Goal: Task Accomplishment & Management: Manage account settings

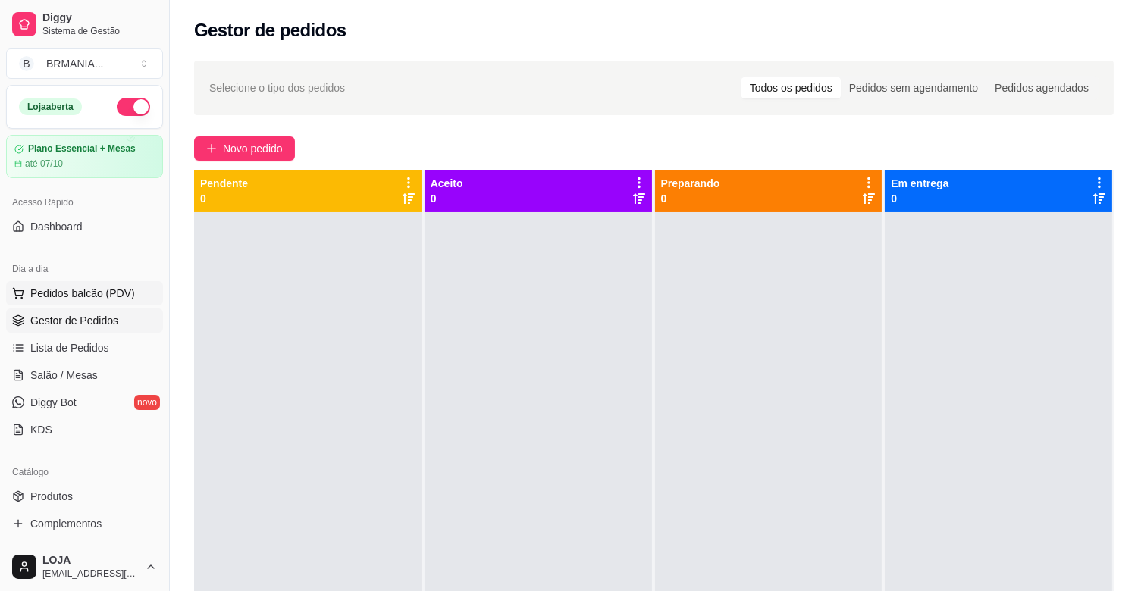
click at [79, 299] on span "Pedidos balcão (PDV)" at bounding box center [82, 293] width 105 height 15
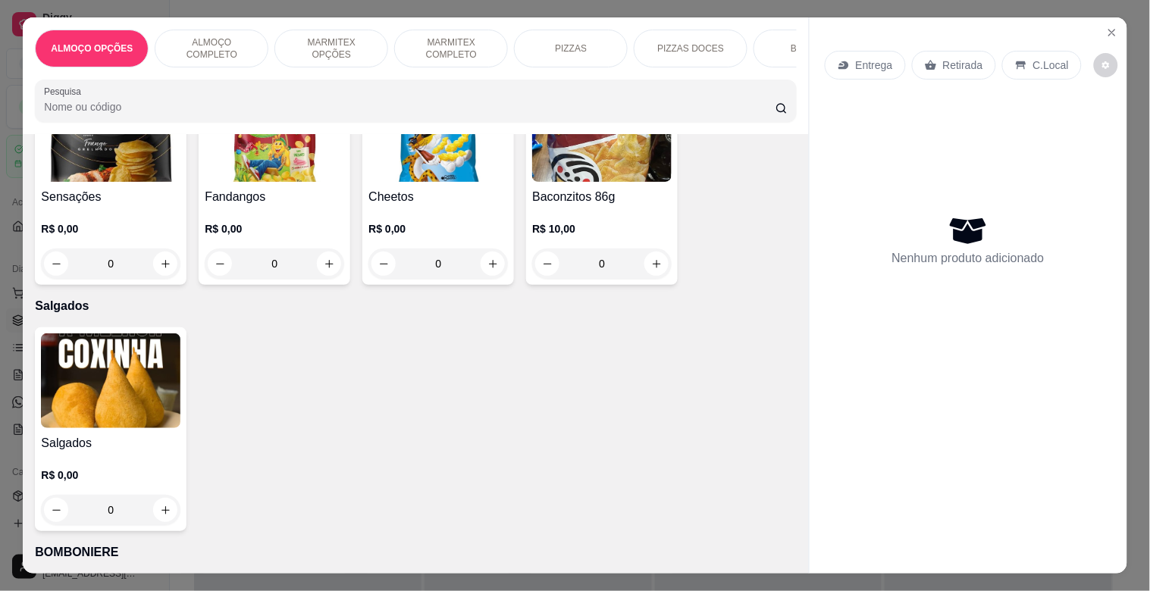
scroll to position [4699, 0]
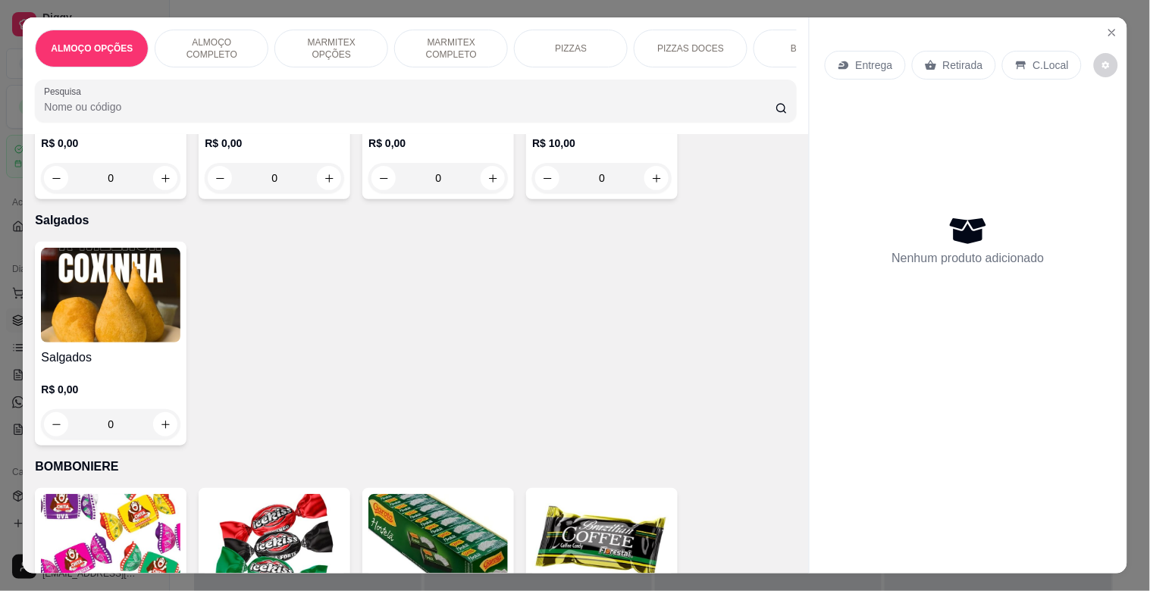
click at [78, 290] on img at bounding box center [110, 295] width 139 height 95
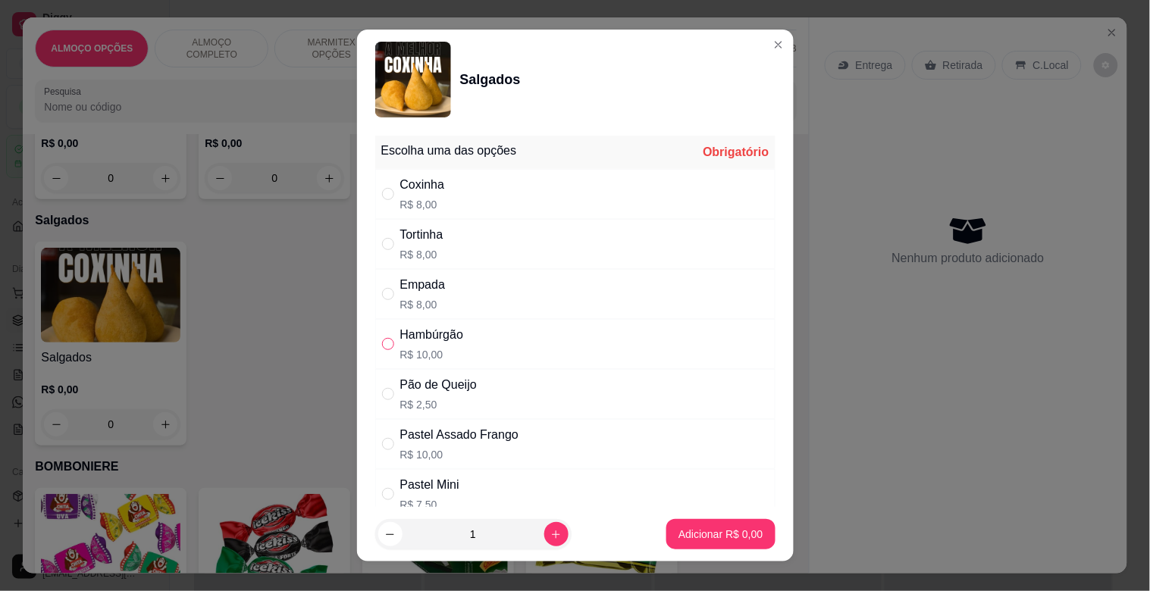
click at [382, 343] on input "" at bounding box center [388, 344] width 12 height 12
radio input "true"
click at [703, 527] on p "Adicionar R$ 10,00" at bounding box center [717, 534] width 90 height 15
type input "1"
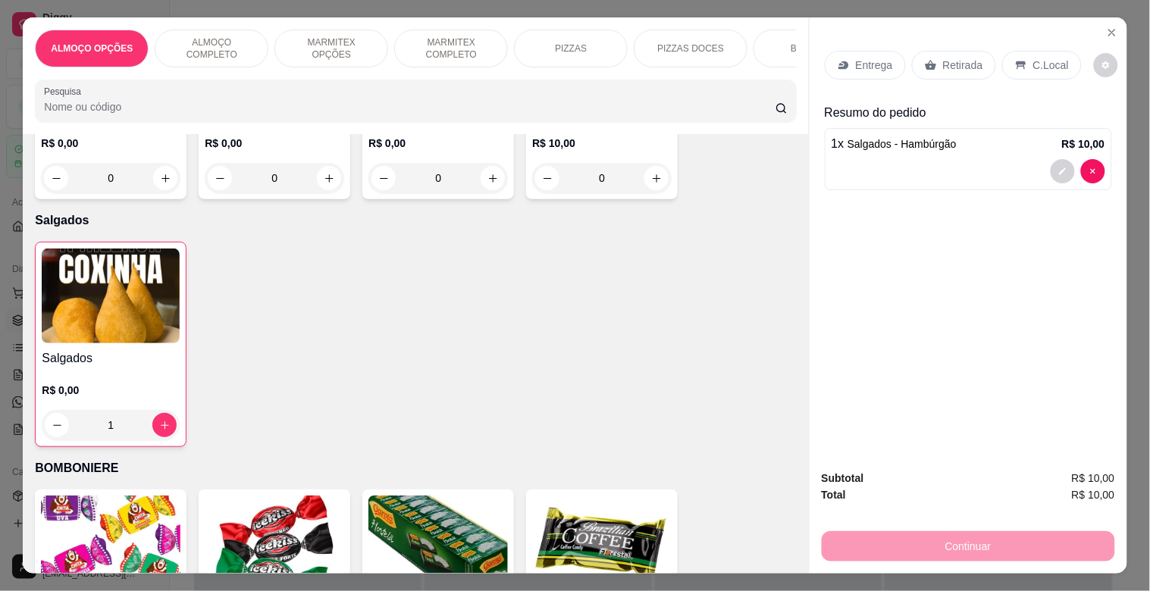
drag, startPoint x: 956, startPoint y: 58, endPoint x: 956, endPoint y: 70, distance: 12.9
click at [956, 58] on p "Retirada" at bounding box center [963, 65] width 40 height 15
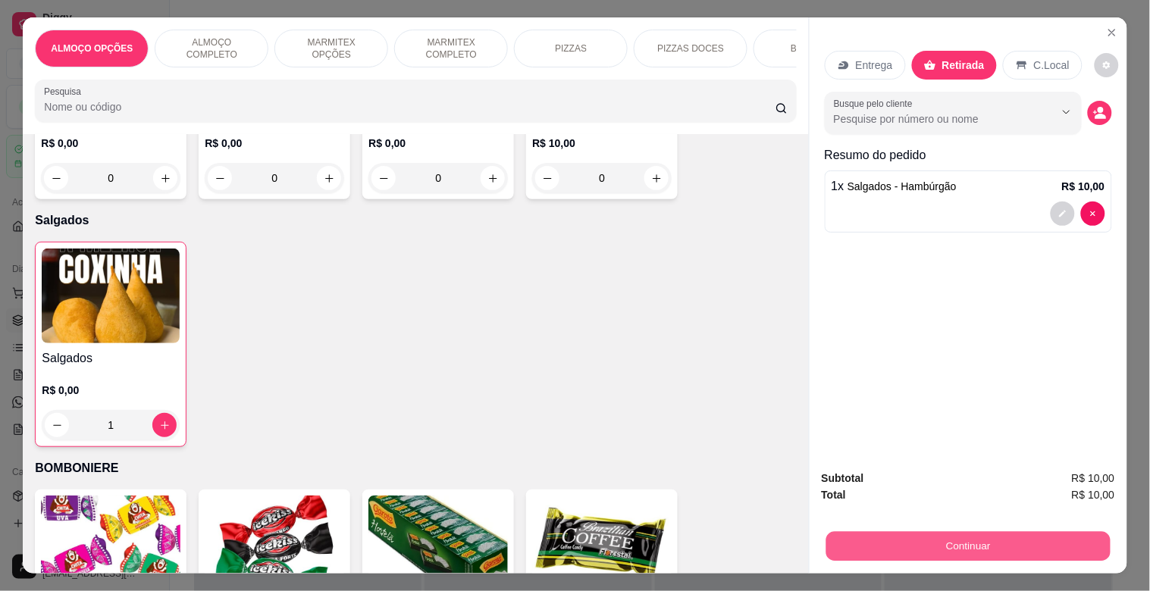
click at [949, 539] on button "Continuar" at bounding box center [967, 546] width 284 height 30
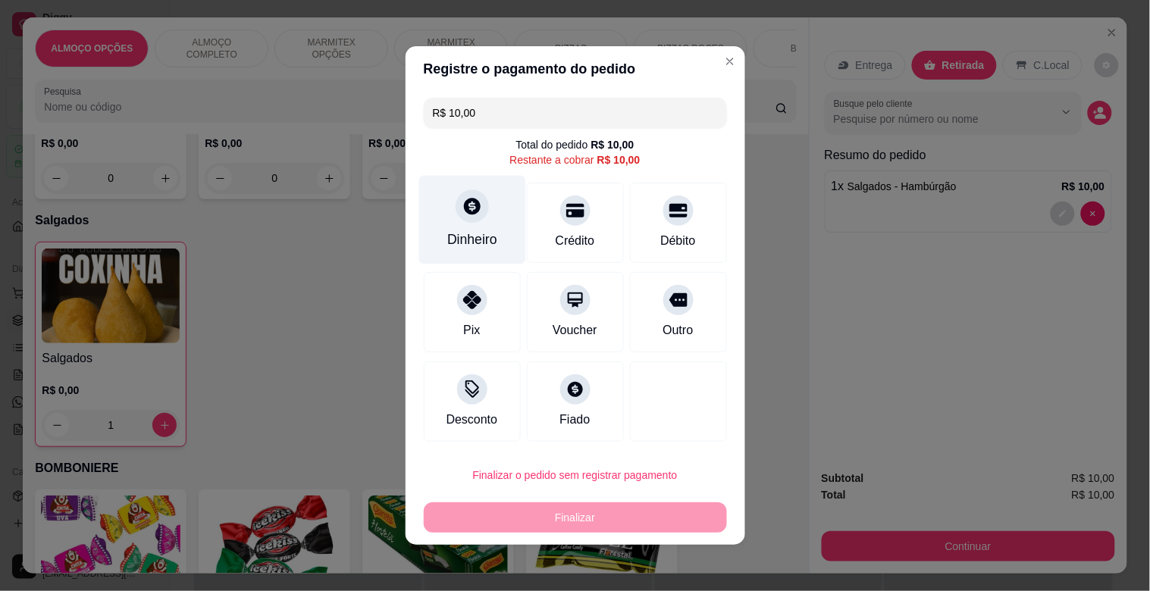
click at [457, 224] on div "Dinheiro" at bounding box center [471, 220] width 107 height 89
click at [579, 346] on footer "Não preciso Continuar" at bounding box center [575, 369] width 340 height 55
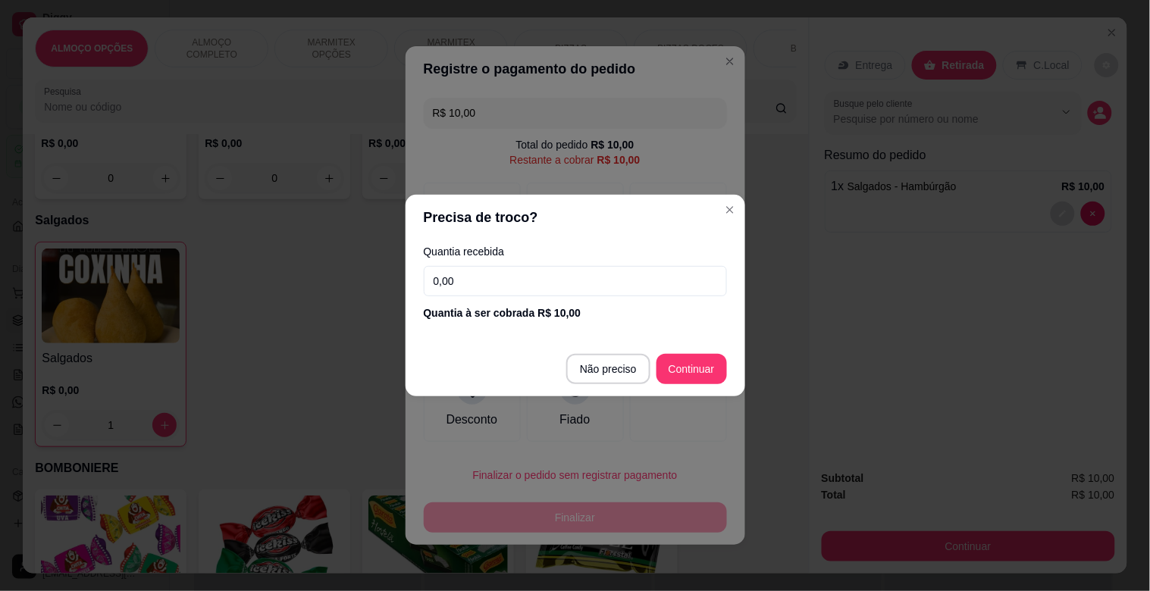
drag, startPoint x: 579, startPoint y: 346, endPoint x: 587, endPoint y: 358, distance: 14.7
click at [582, 347] on footer "Não preciso Continuar" at bounding box center [575, 369] width 340 height 55
type input "R$ 0,00"
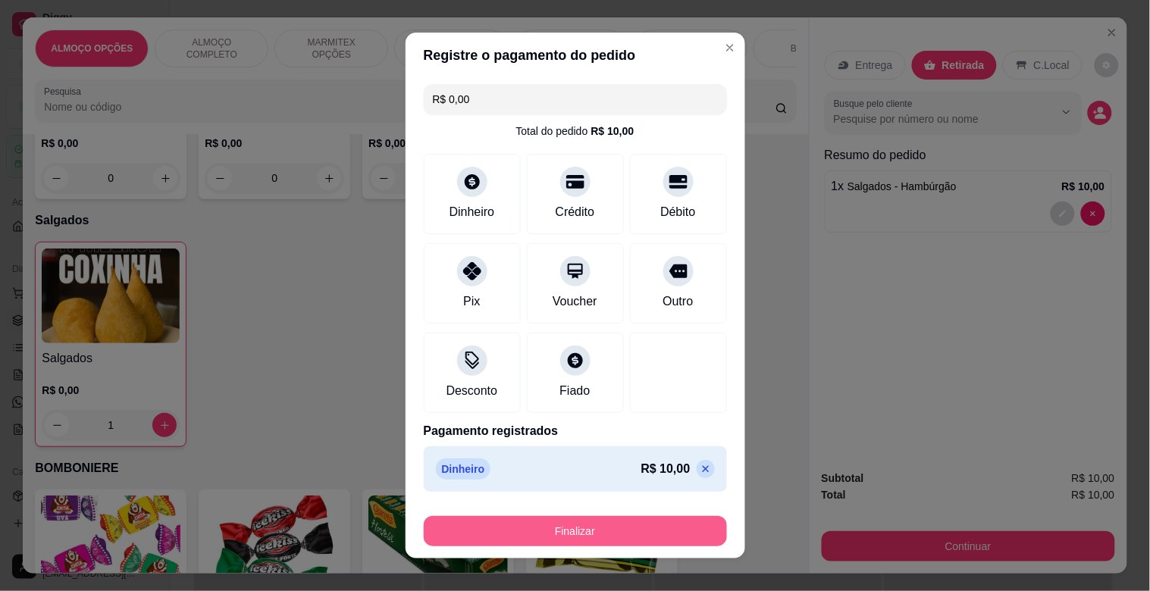
click at [615, 535] on button "Finalizar" at bounding box center [575, 531] width 303 height 30
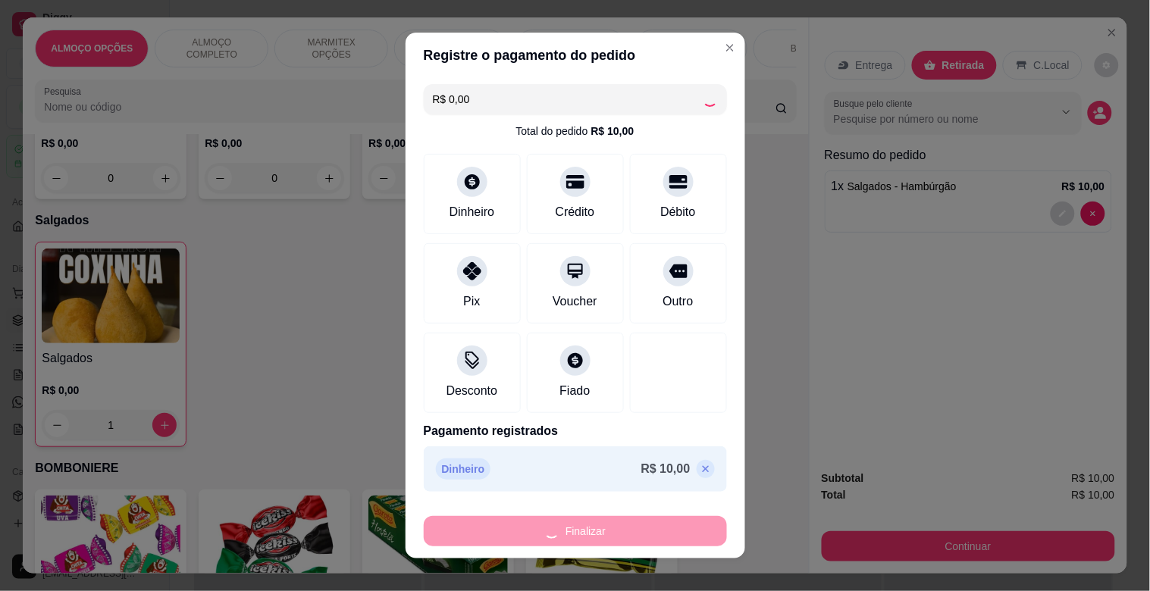
type input "0"
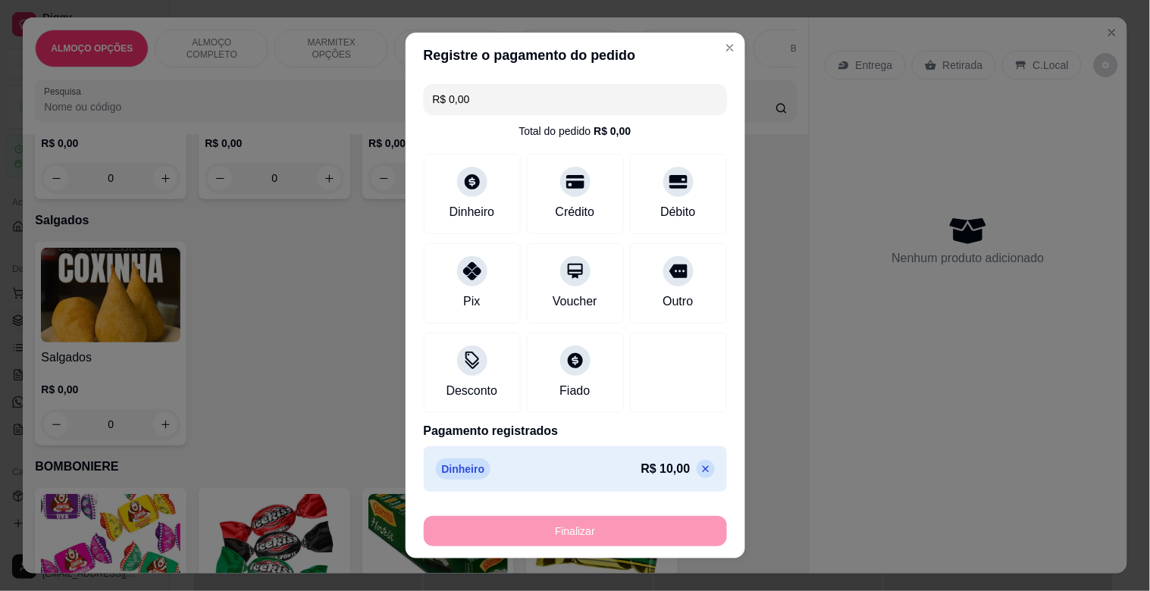
type input "-R$ 10,00"
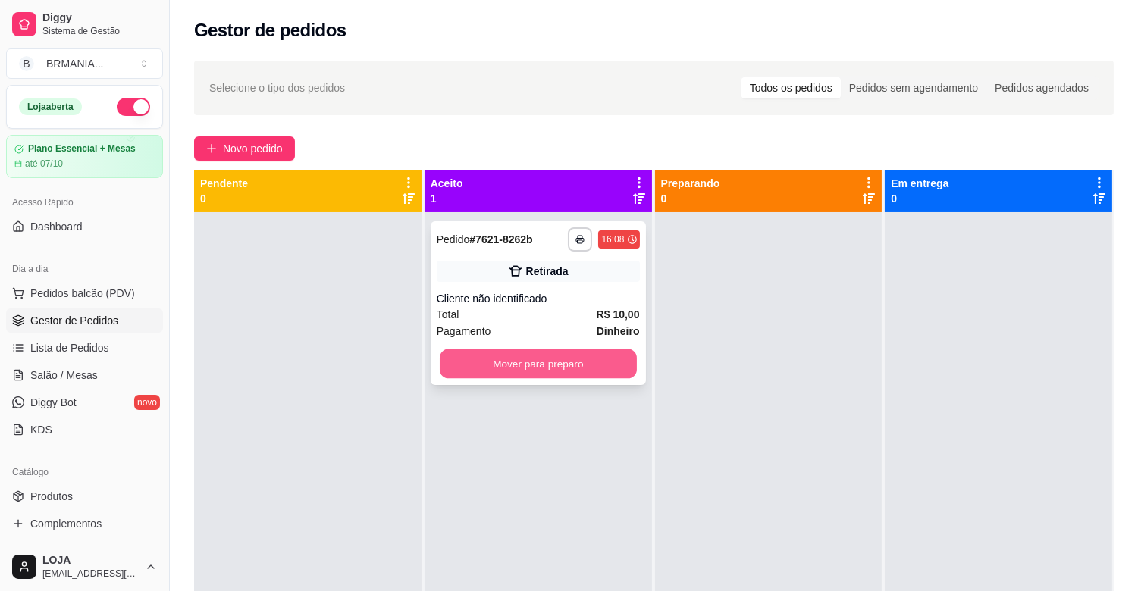
click at [609, 373] on button "Mover para preparo" at bounding box center [538, 364] width 197 height 30
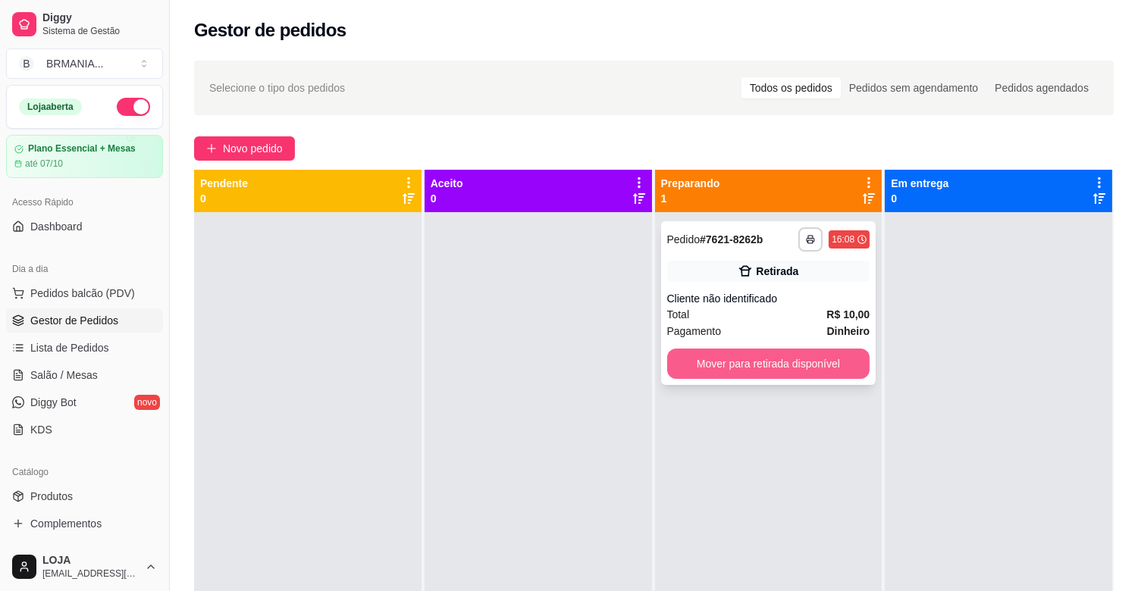
click at [730, 371] on button "Mover para retirada disponível" at bounding box center [768, 364] width 203 height 30
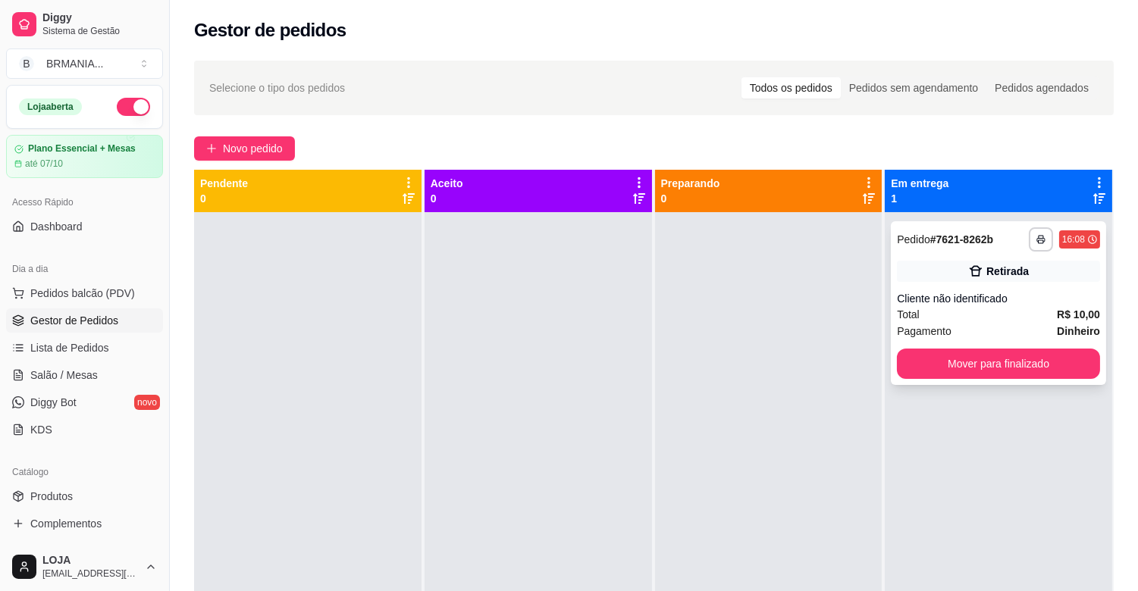
click at [953, 370] on button "Mover para finalizado" at bounding box center [998, 364] width 203 height 30
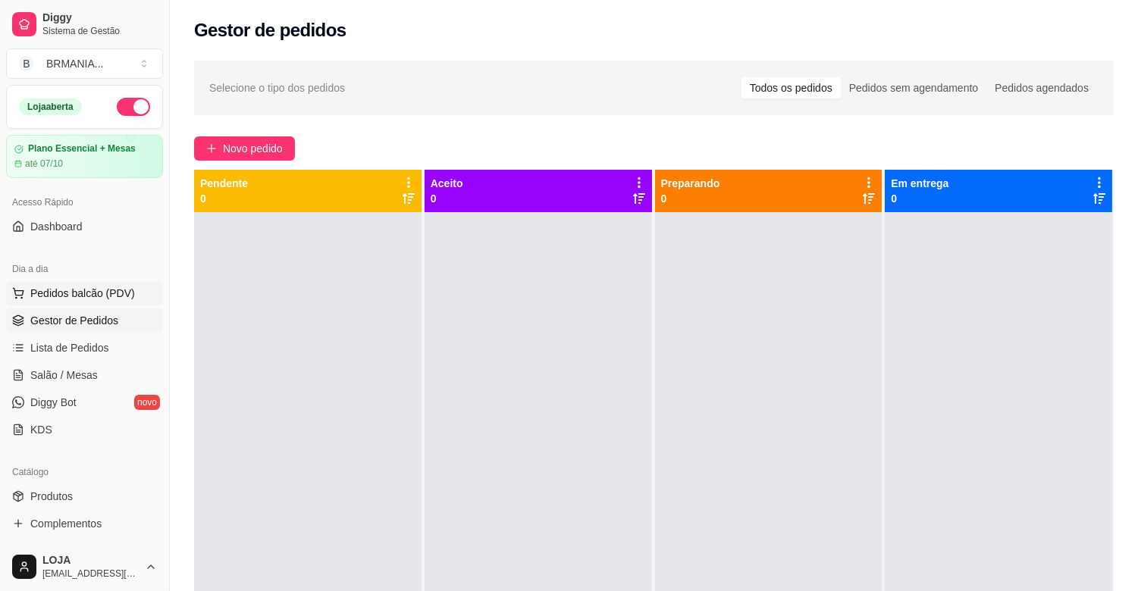
click at [80, 301] on button "Pedidos balcão (PDV)" at bounding box center [84, 293] width 157 height 24
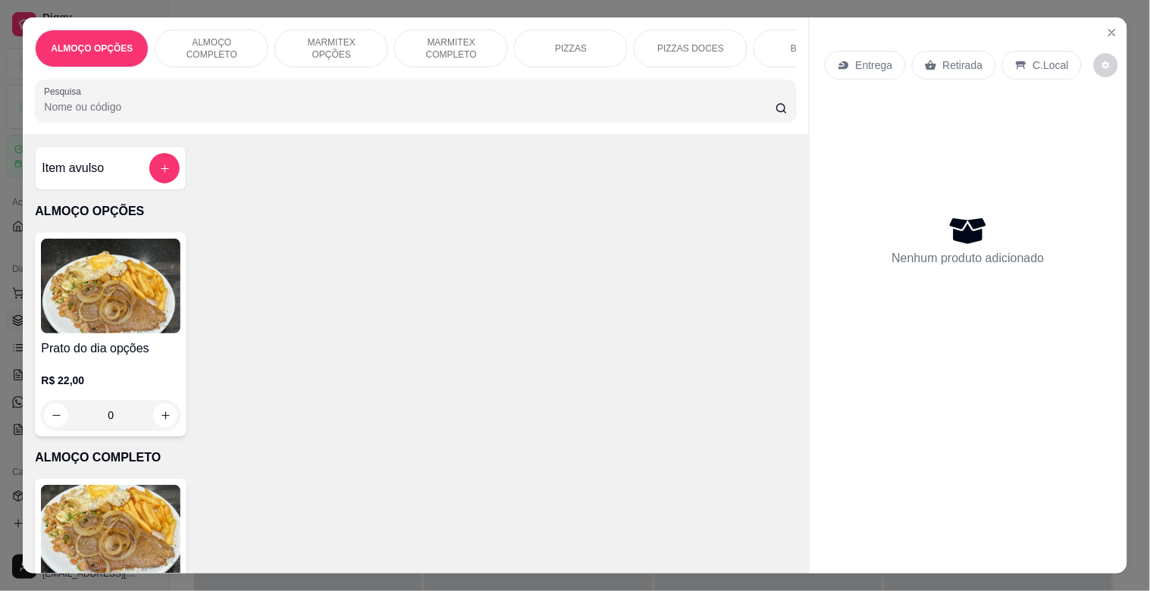
click at [161, 76] on div "ALMOÇO OPÇÕES ALMOÇO COMPLETO MARMITEX OPÇÕES MARMITEX COMPLETO PIZZAS PIZZAS D…" at bounding box center [415, 75] width 785 height 117
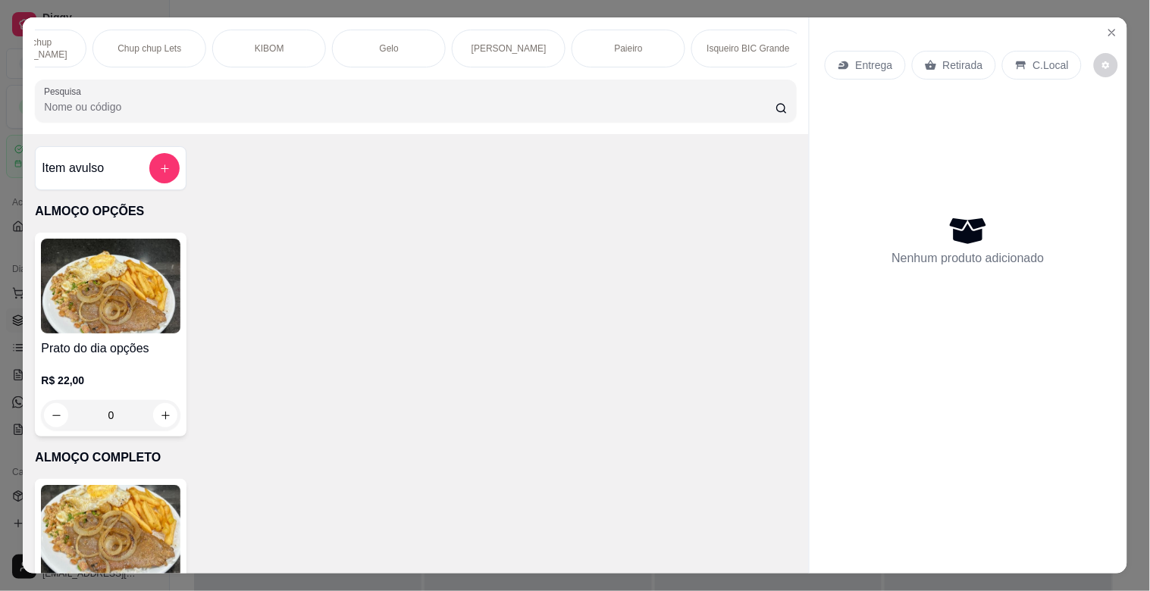
scroll to position [0, 1746]
click at [728, 92] on div at bounding box center [415, 101] width 743 height 30
click at [528, 49] on div "Paieiro" at bounding box center [501, 49] width 114 height 38
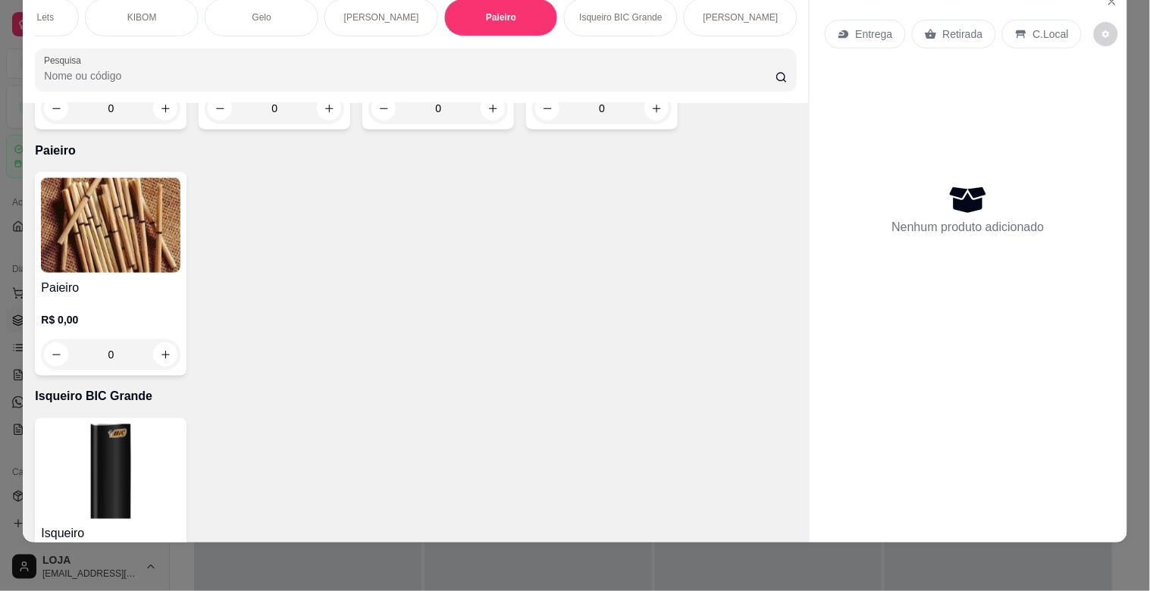
click at [125, 178] on img at bounding box center [110, 225] width 139 height 95
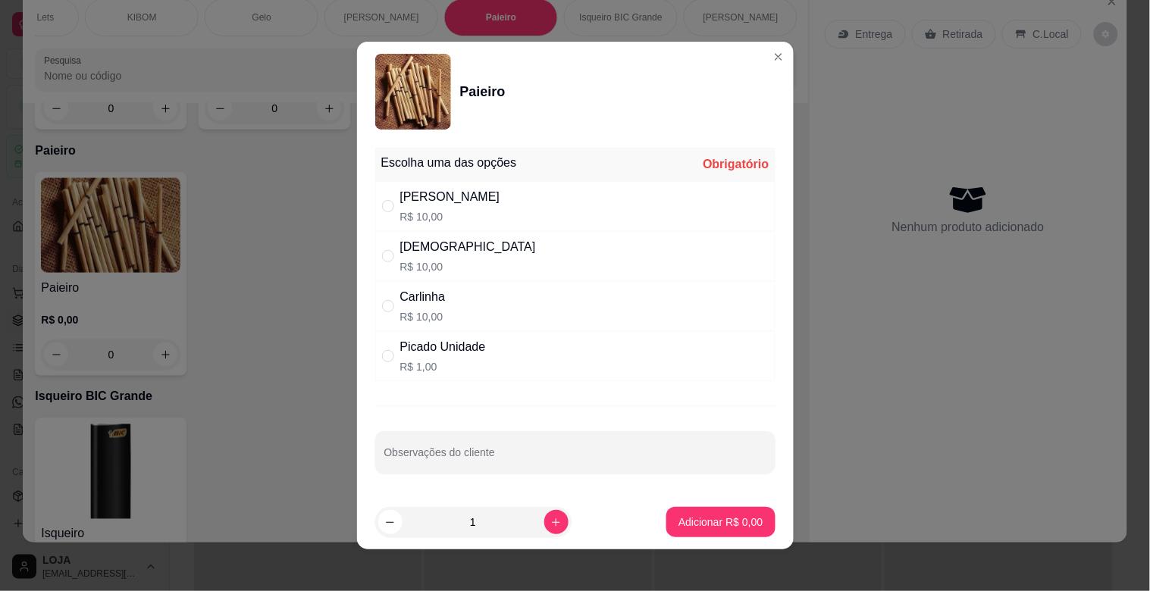
click at [444, 202] on div "[PERSON_NAME]$ 10,00" at bounding box center [575, 206] width 400 height 50
radio input "true"
click at [708, 528] on p "Adicionar R$ 10,00" at bounding box center [718, 522] width 88 height 14
type input "1"
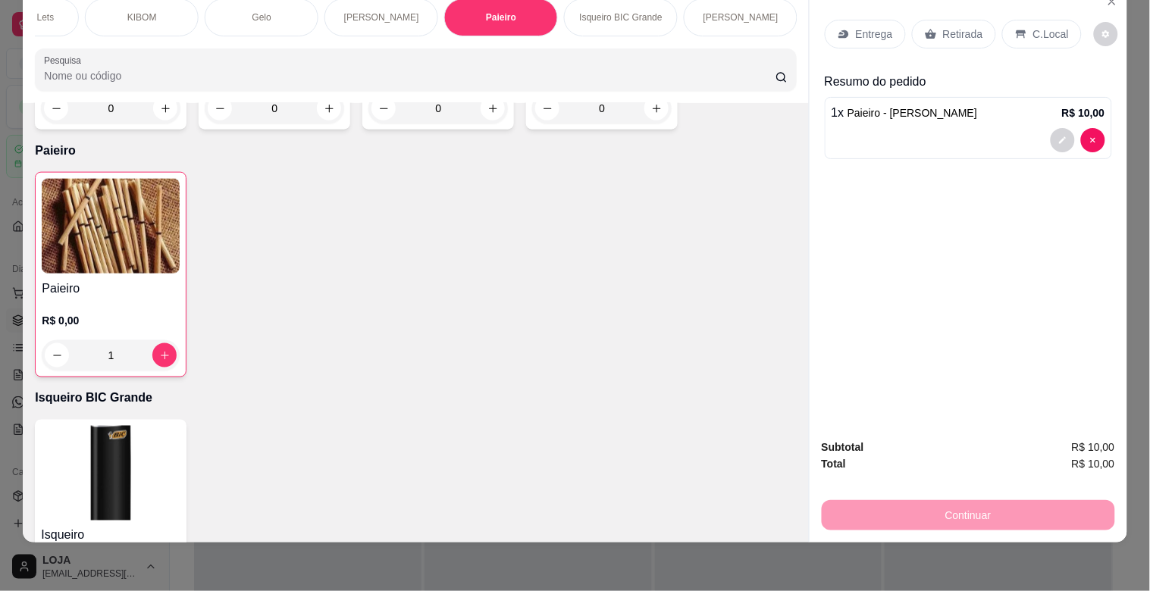
click at [952, 2] on div "ALMOÇO OPÇÕES ALMOÇO COMPLETO MARMITEX OPÇÕES MARMITEX COMPLETO PIZZAS PIZZAS D…" at bounding box center [575, 295] width 1150 height 591
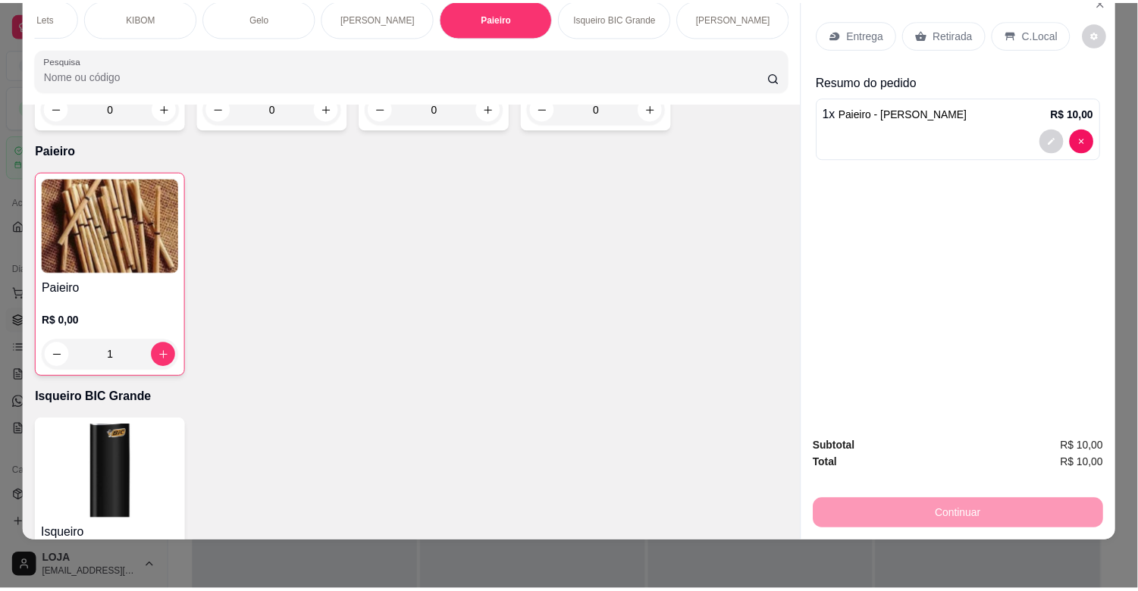
scroll to position [6, 0]
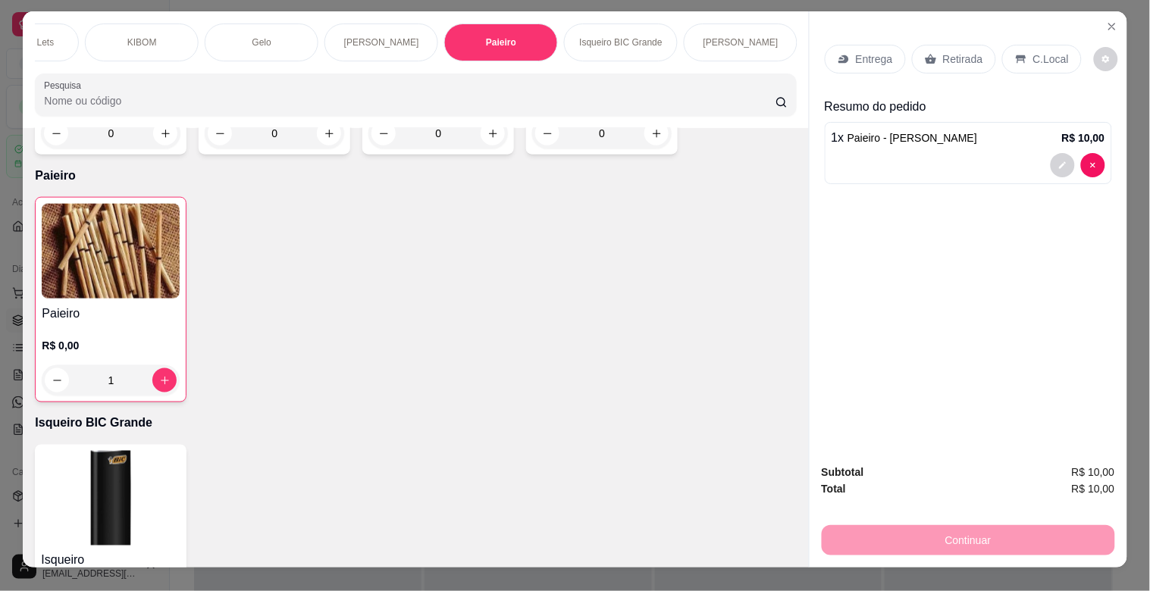
click at [966, 55] on p "Retirada" at bounding box center [963, 59] width 40 height 15
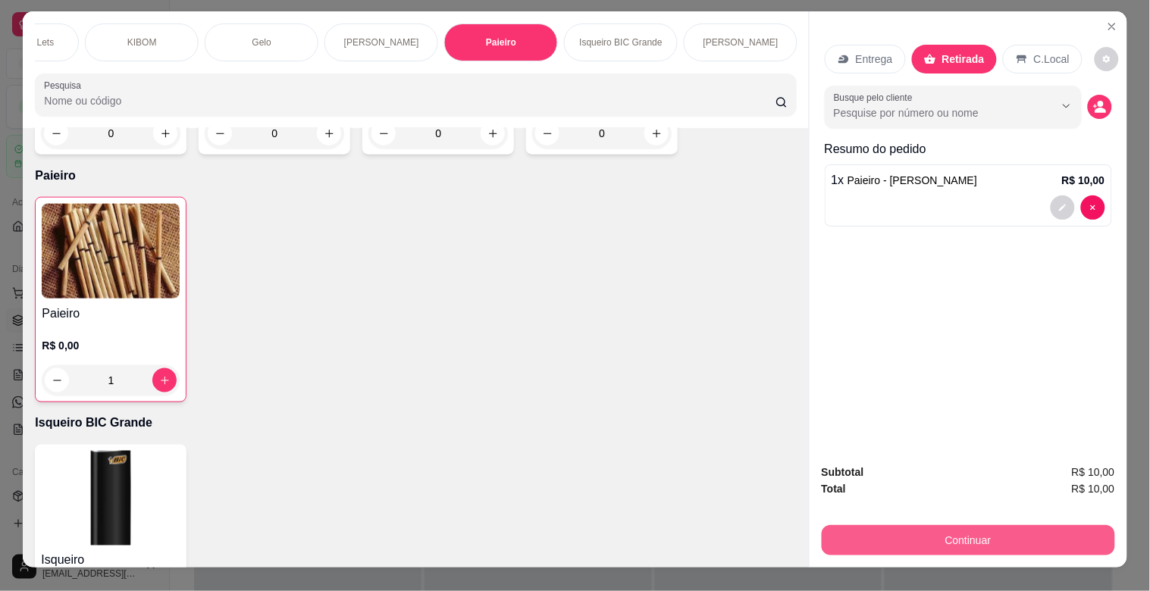
click at [1019, 538] on button "Continuar" at bounding box center [968, 540] width 293 height 30
click at [955, 533] on button "Continuar" at bounding box center [968, 540] width 293 height 30
click at [1051, 533] on button "Continuar" at bounding box center [968, 540] width 293 height 30
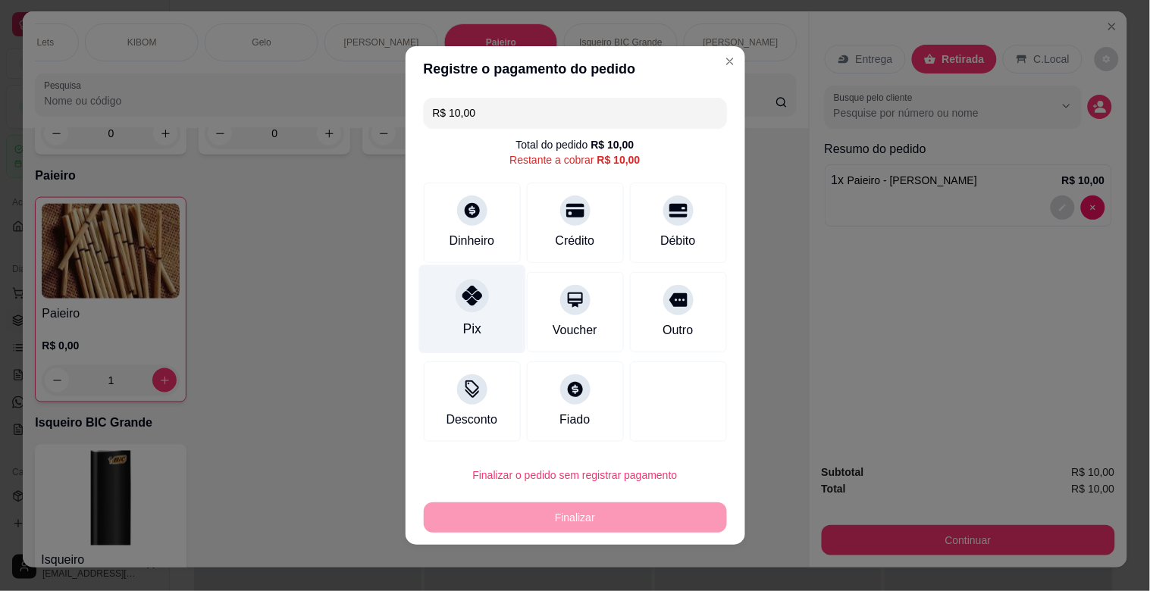
click at [495, 320] on div "Pix" at bounding box center [471, 309] width 107 height 89
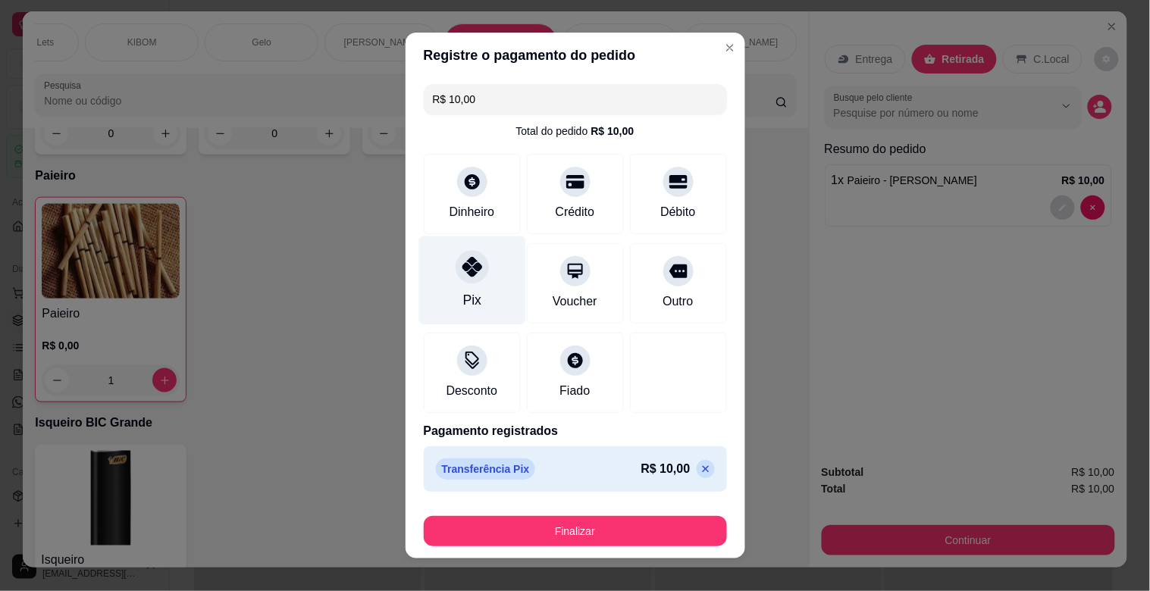
type input "R$ 0,00"
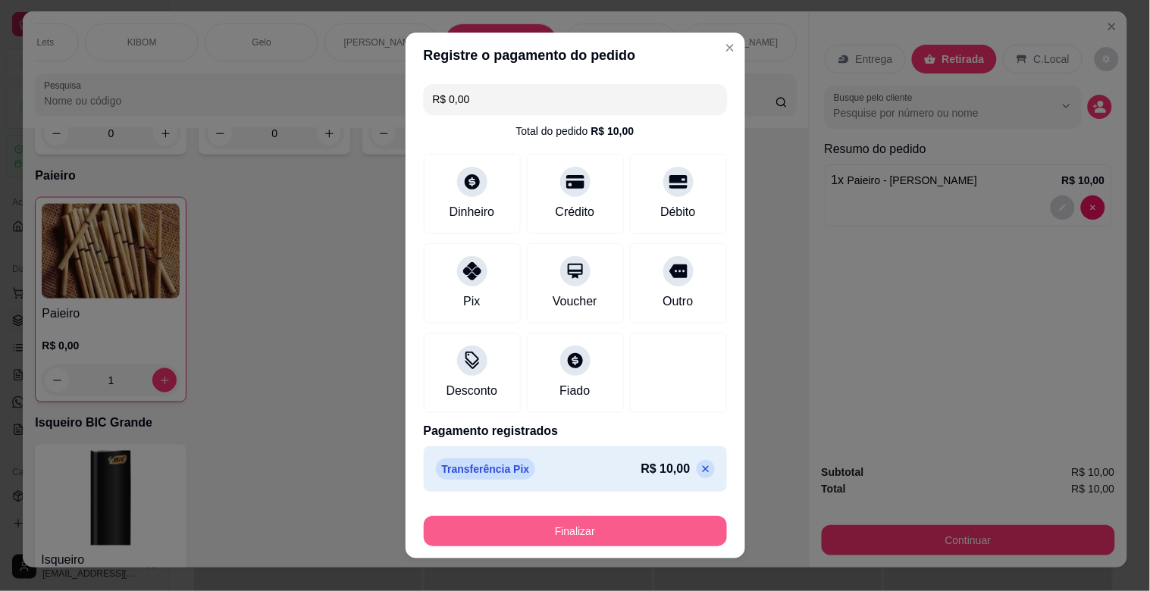
click at [606, 525] on button "Finalizar" at bounding box center [575, 531] width 303 height 30
click at [606, 525] on div "Finalizar" at bounding box center [575, 531] width 303 height 30
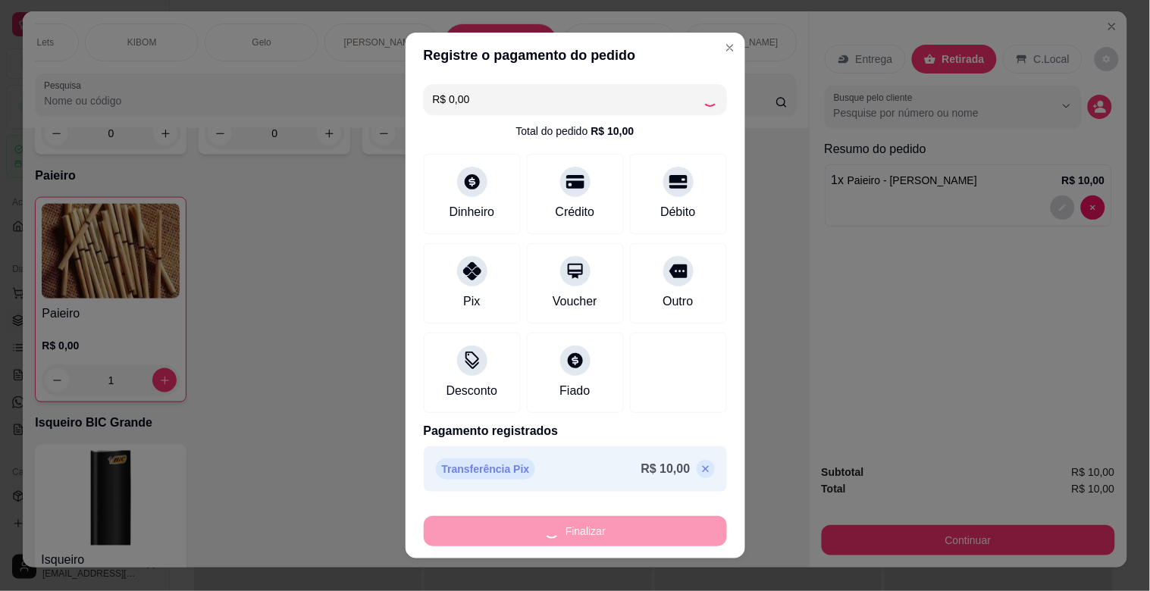
type input "0"
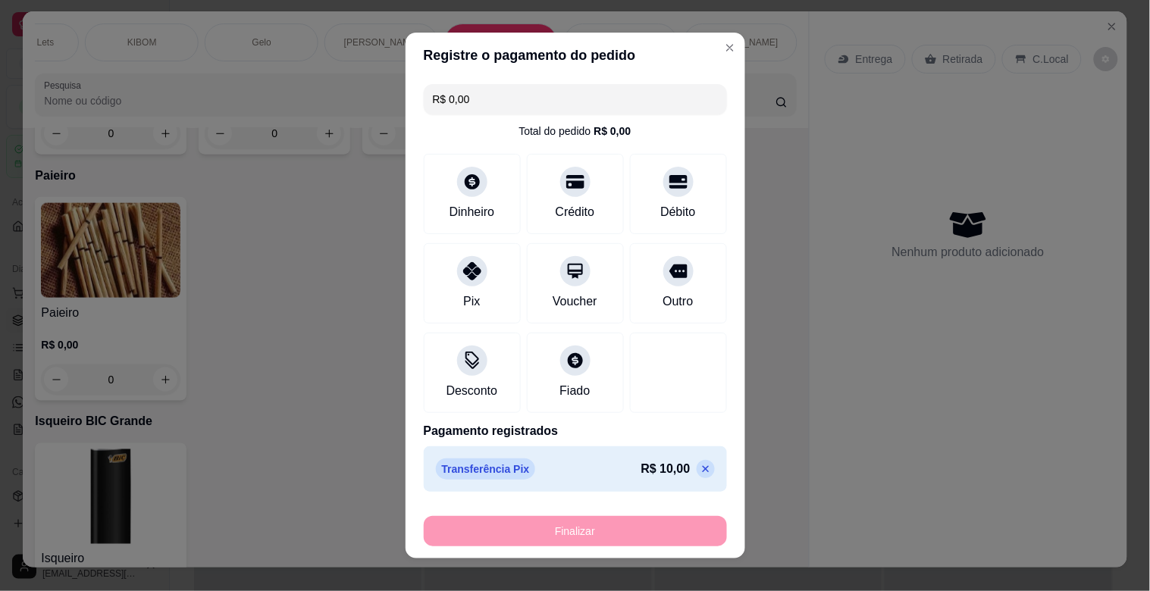
type input "-R$ 10,00"
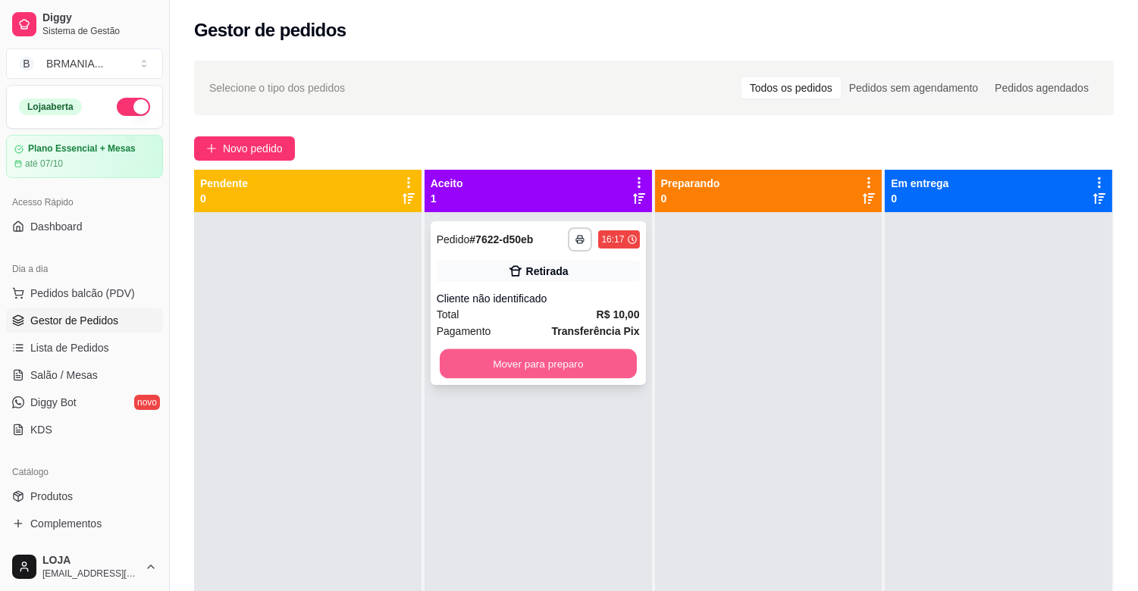
click at [538, 375] on button "Mover para preparo" at bounding box center [538, 364] width 197 height 30
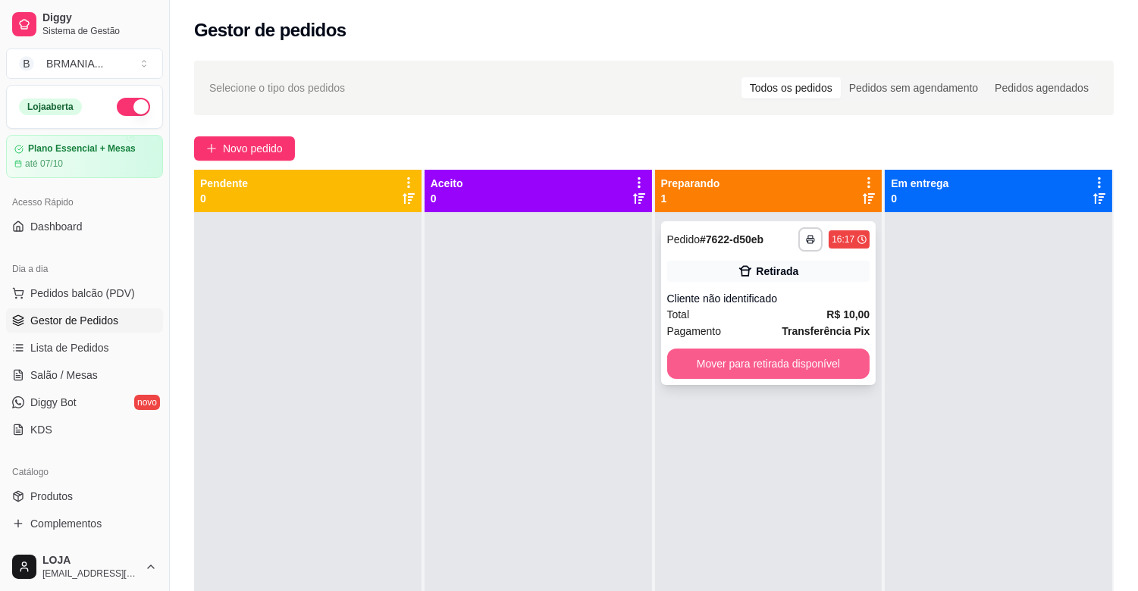
click at [678, 368] on button "Mover para retirada disponível" at bounding box center [768, 364] width 203 height 30
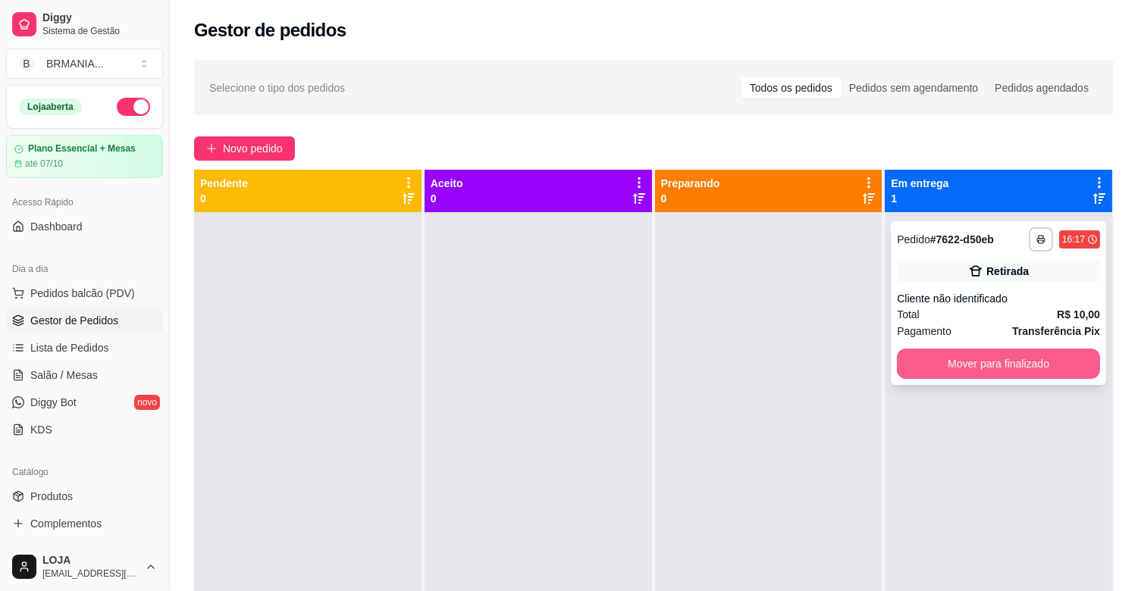
click at [903, 359] on button "Mover para finalizado" at bounding box center [998, 364] width 203 height 30
